Goal: Navigation & Orientation: Find specific page/section

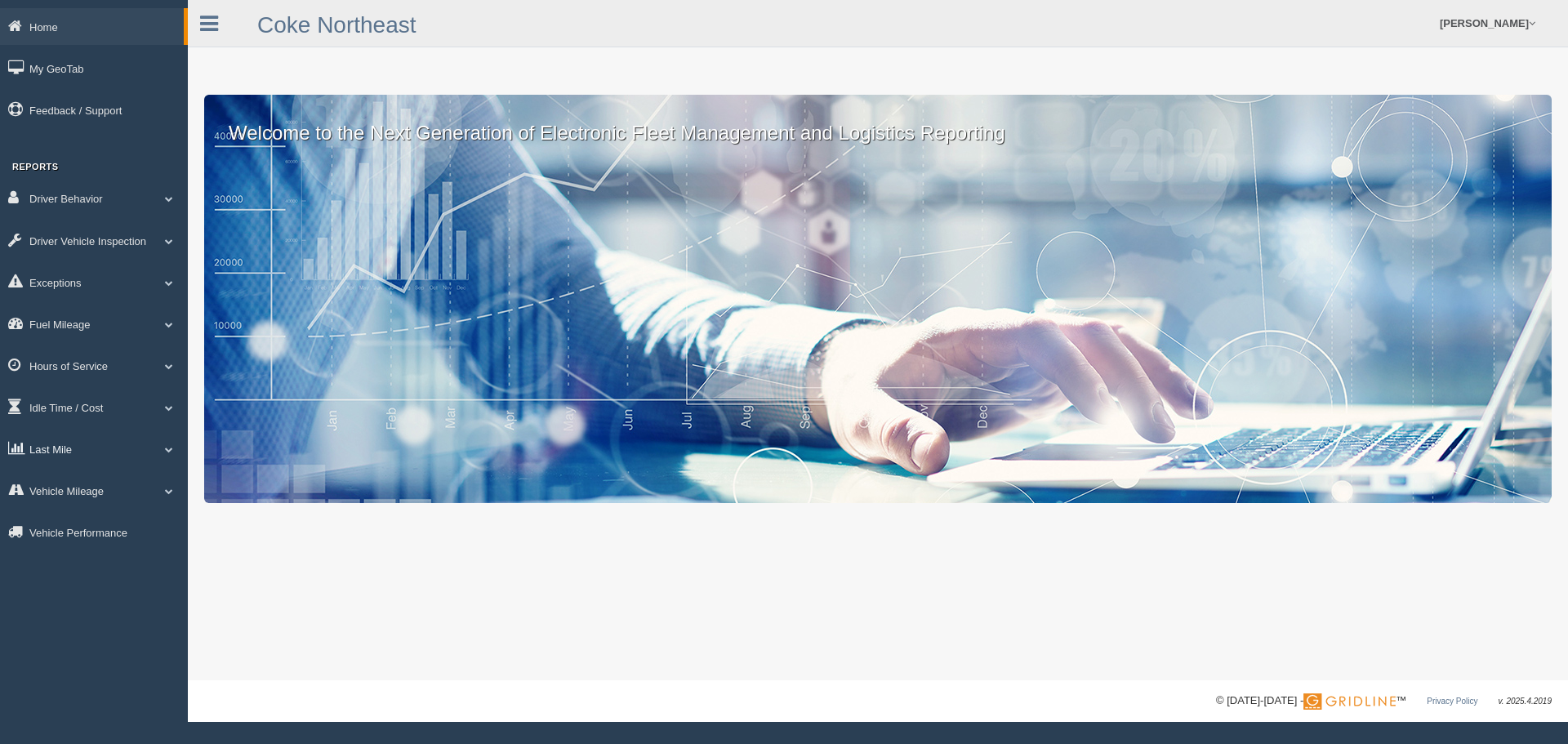
click at [57, 443] on link "Last Mile" at bounding box center [94, 448] width 188 height 37
click at [95, 475] on link "Planned Vs Actual" at bounding box center [106, 486] width 154 height 30
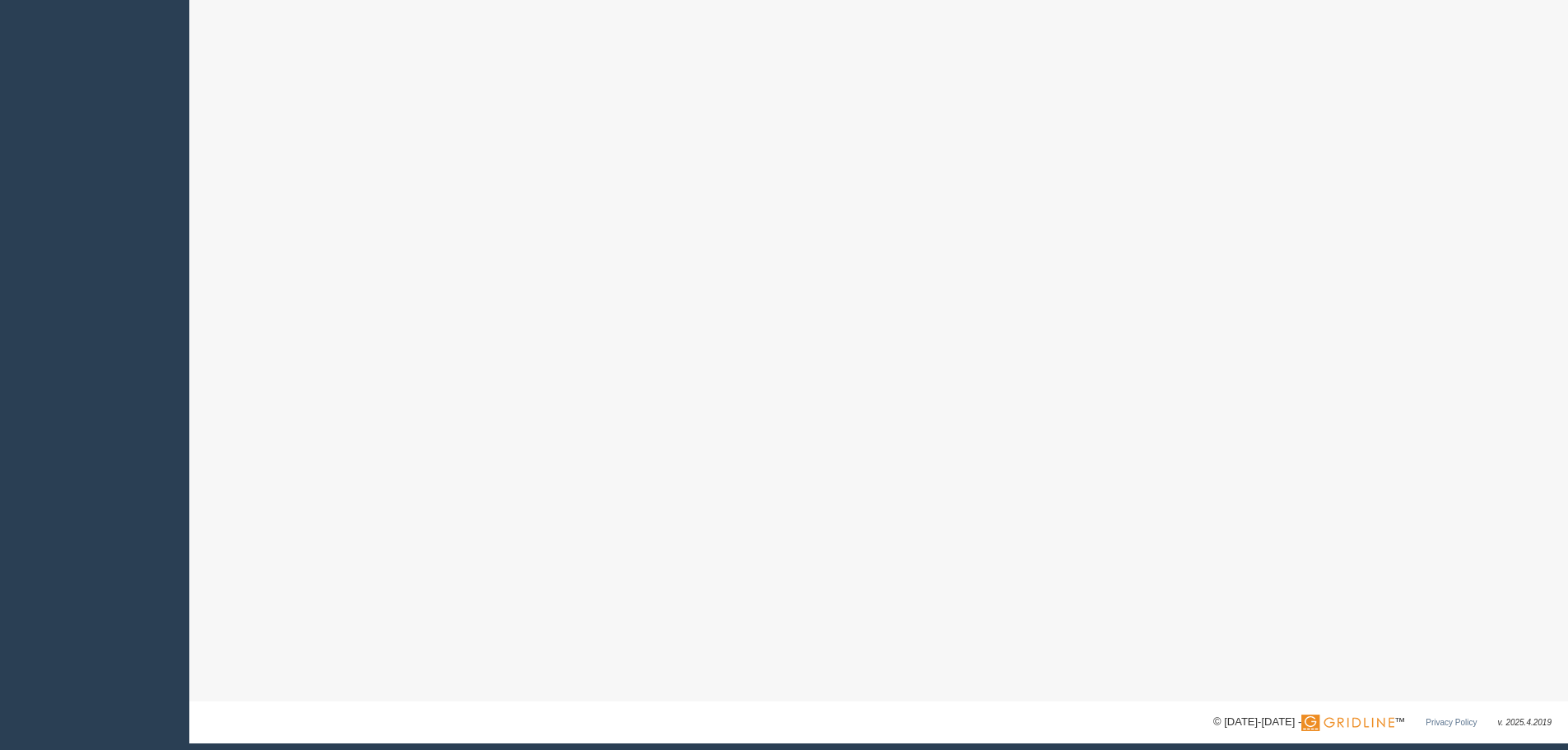
scroll to position [685, 0]
